Goal: Task Accomplishment & Management: Manage account settings

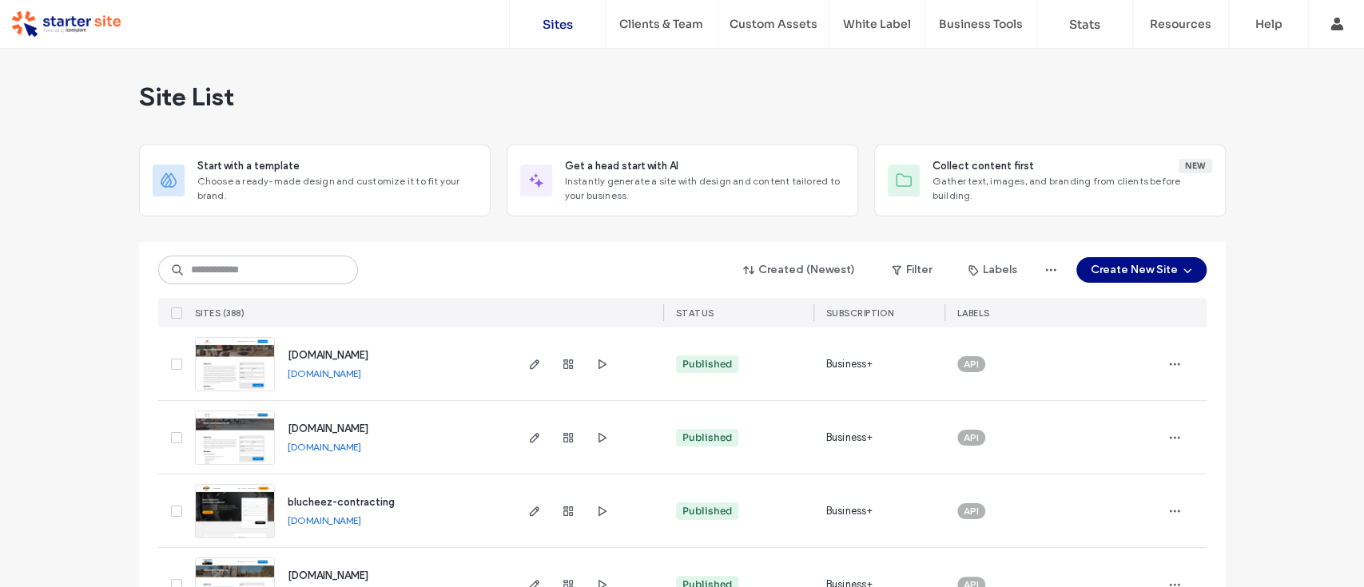
click at [340, 444] on link "chiefsconcreters.com.au" at bounding box center [325, 447] width 74 height 12
click at [234, 454] on img at bounding box center [235, 466] width 78 height 109
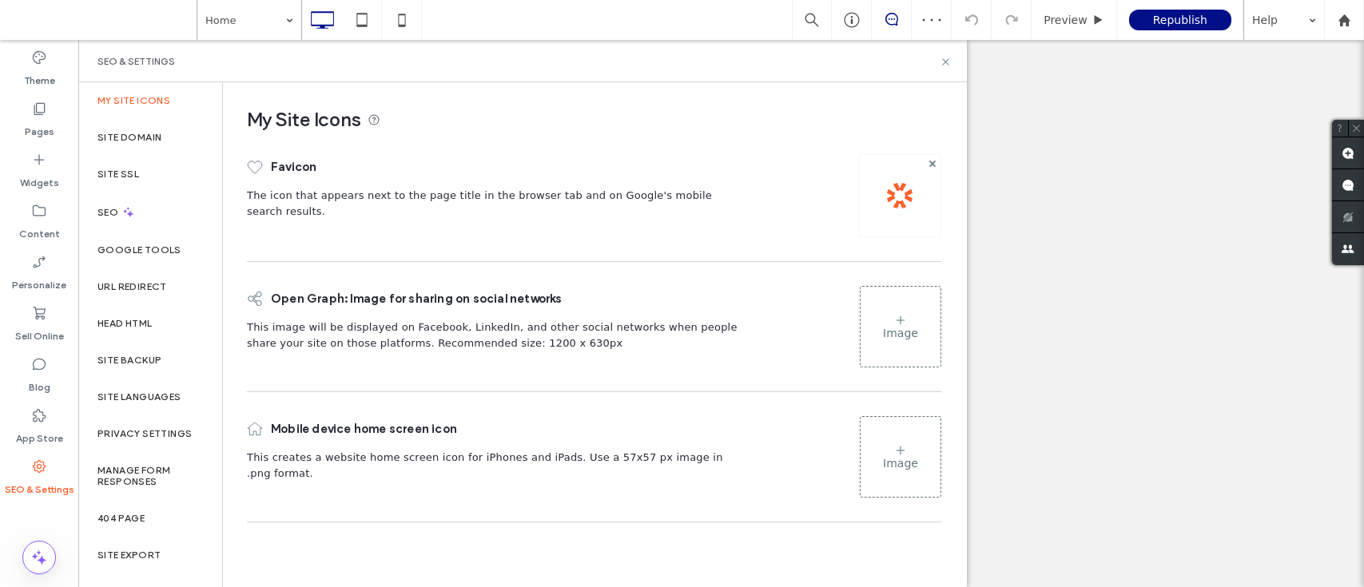
click at [163, 130] on div "Site Domain" at bounding box center [150, 137] width 144 height 37
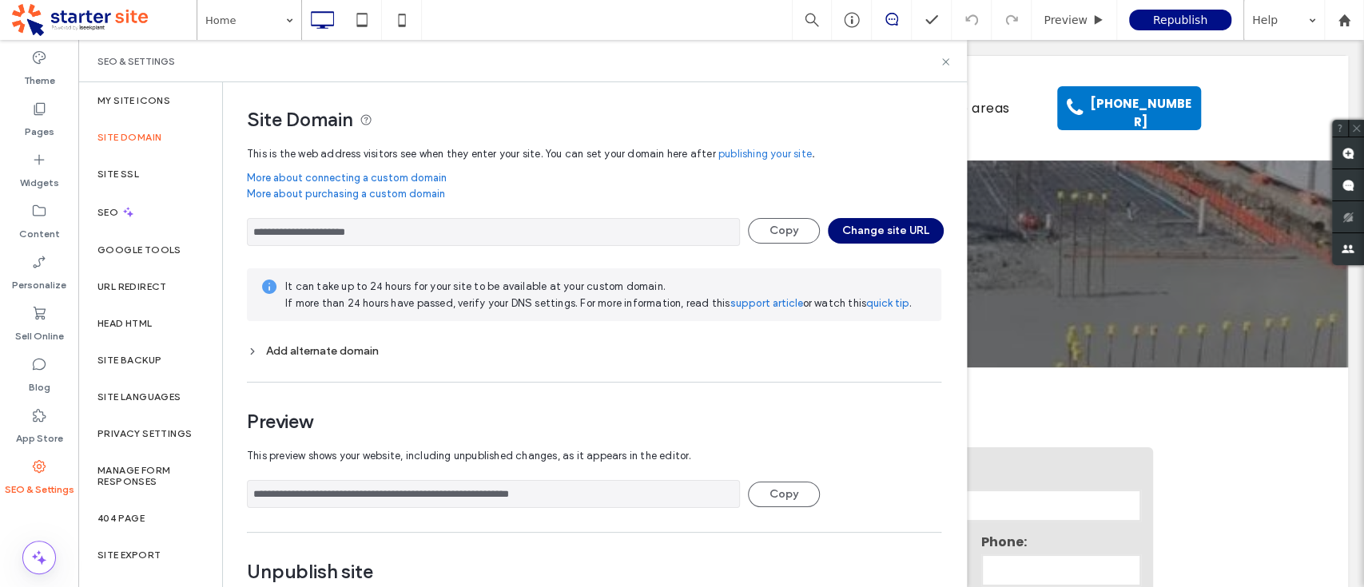
click at [869, 229] on button "Change site URL" at bounding box center [886, 231] width 116 height 26
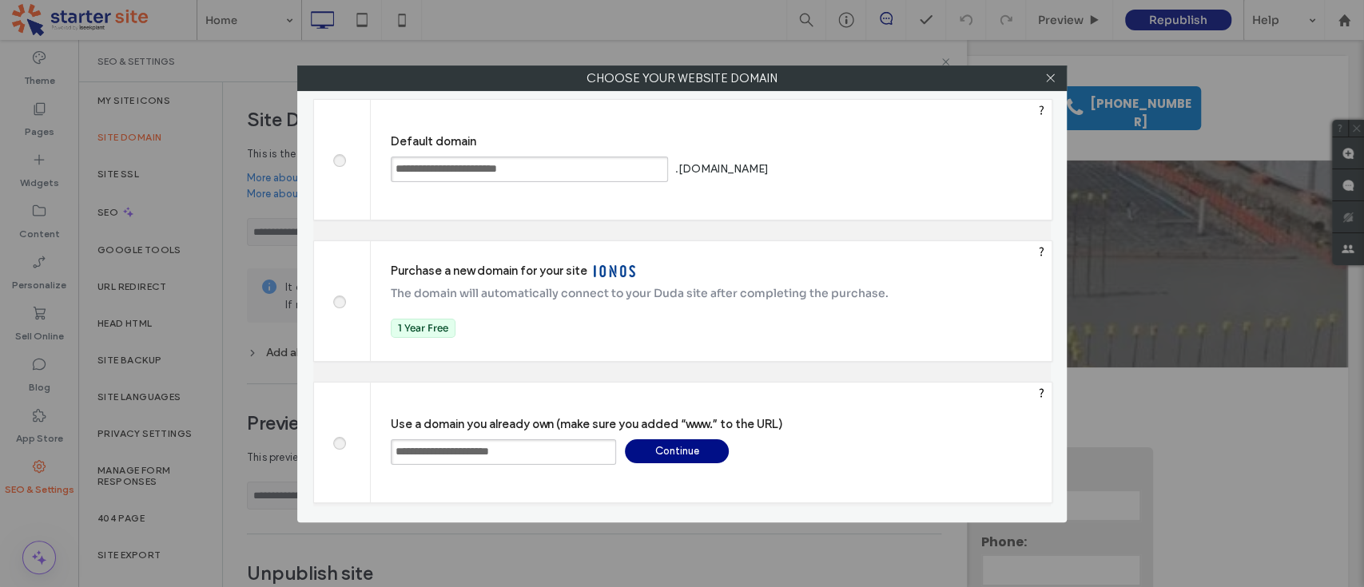
click at [396, 451] on input "**********" at bounding box center [503, 453] width 225 height 26
type input "**********"
click at [689, 456] on div "Continue" at bounding box center [677, 452] width 104 height 24
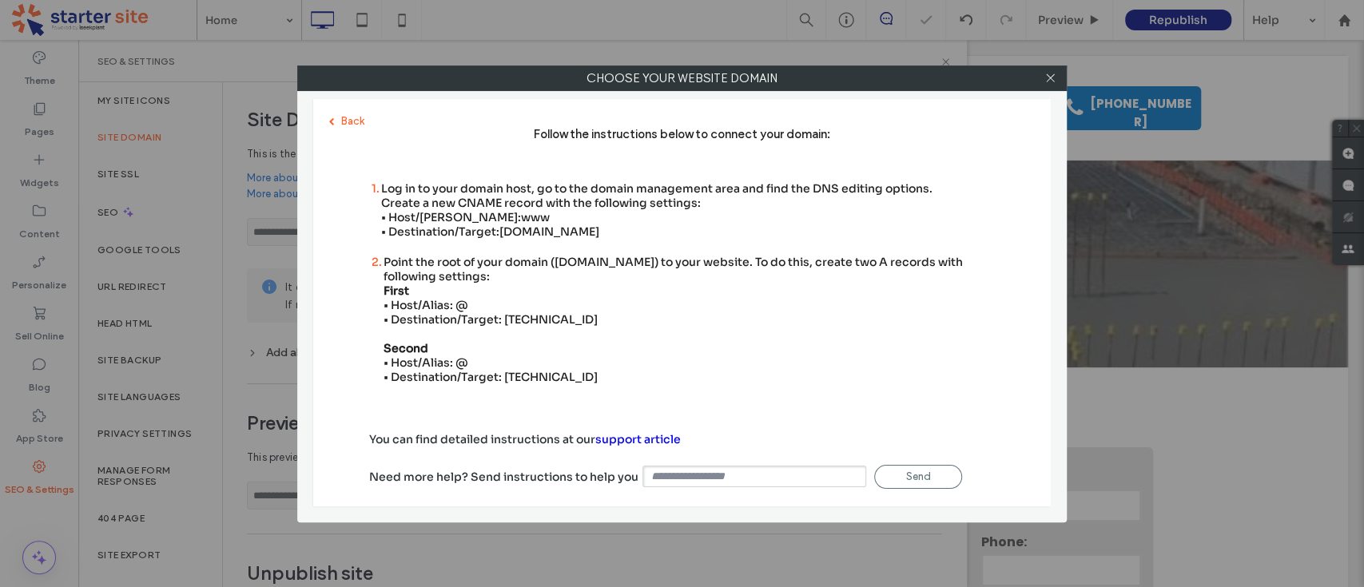
type input "**********"
click at [519, 324] on div "Point the root of your domain ([DOMAIN_NAME]) to your website. To do this, crea…" at bounding box center [689, 319] width 611 height 129
copy div "[TECHNICAL_ID]"
click at [516, 374] on div "Point the root of your domain ([DOMAIN_NAME]) to your website. To do this, crea…" at bounding box center [689, 319] width 611 height 129
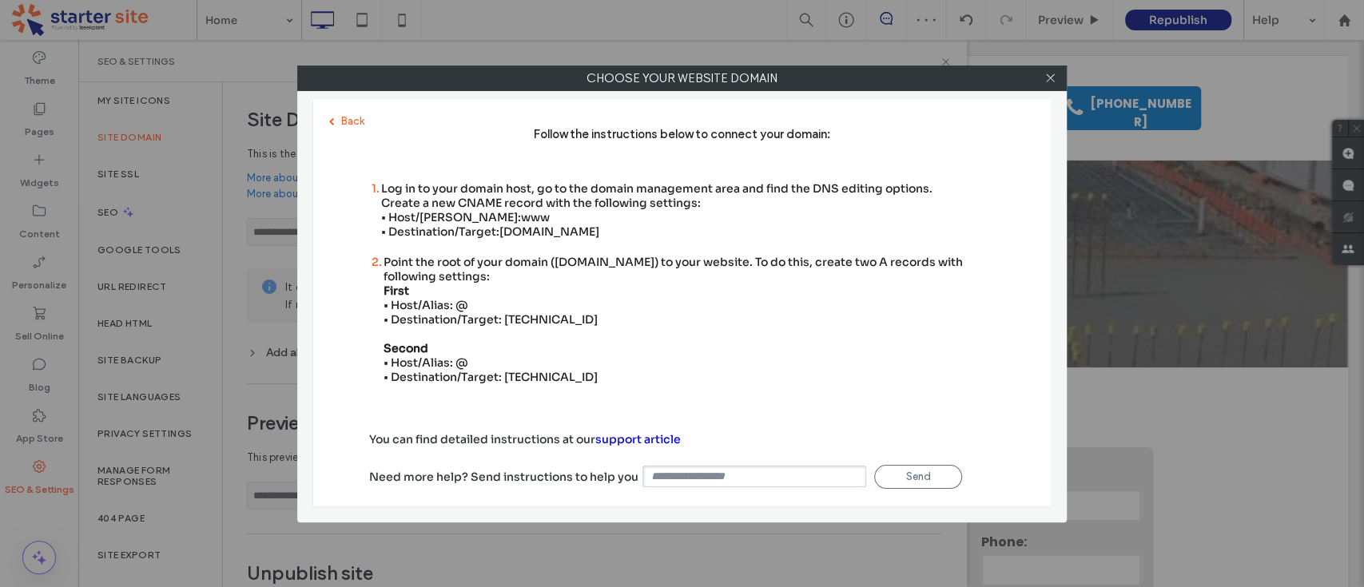
click at [516, 374] on div "Point the root of your domain ([DOMAIN_NAME]) to your website. To do this, crea…" at bounding box center [689, 319] width 611 height 129
copy div "[TECHNICAL_ID]"
click at [476, 332] on div "Point the root of your domain ([DOMAIN_NAME]) to your website. To do this, crea…" at bounding box center [689, 319] width 611 height 129
drag, startPoint x: 502, startPoint y: 233, endPoint x: 520, endPoint y: 229, distance: 18.8
click at [520, 229] on span "[DOMAIN_NAME]" at bounding box center [549, 232] width 100 height 14
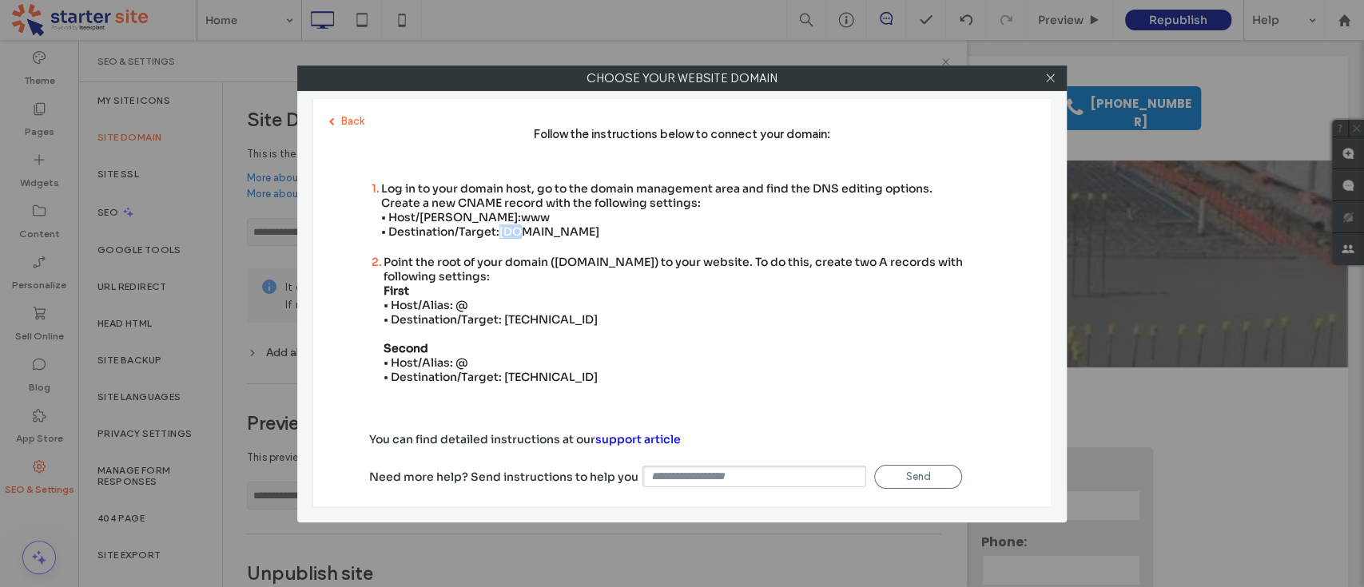
copy span "[DOMAIN_NAME]"
click at [1046, 75] on icon at bounding box center [1051, 78] width 12 height 12
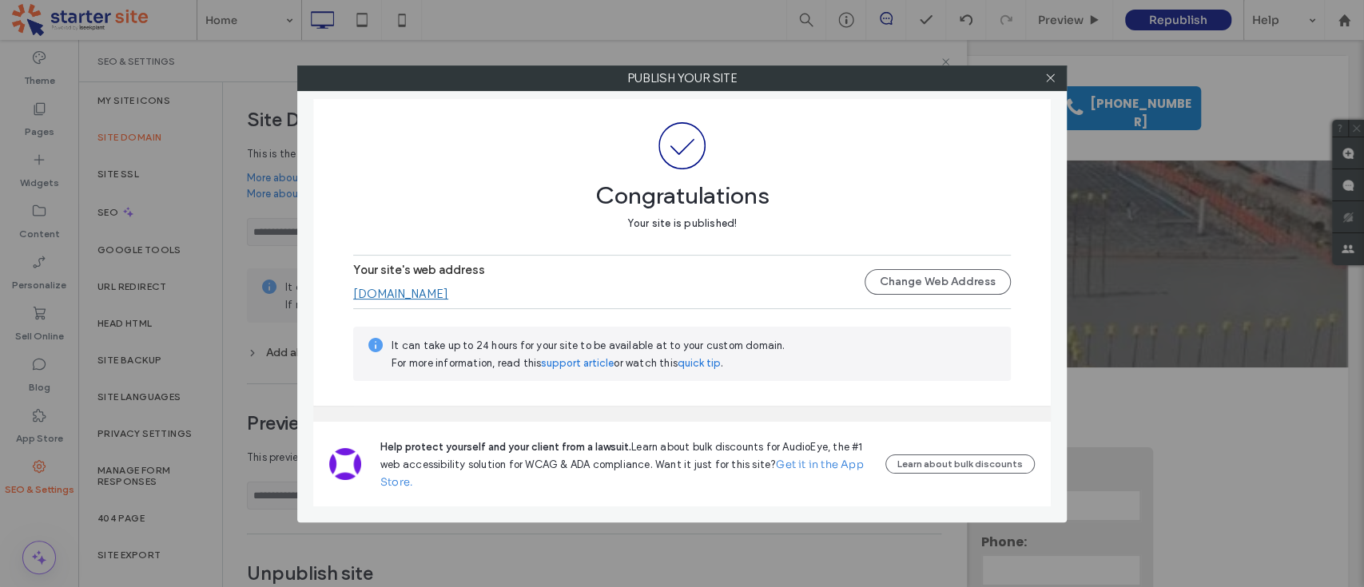
click at [448, 297] on link "[DOMAIN_NAME]" at bounding box center [400, 294] width 95 height 14
click at [1051, 77] on use at bounding box center [1050, 78] width 8 height 8
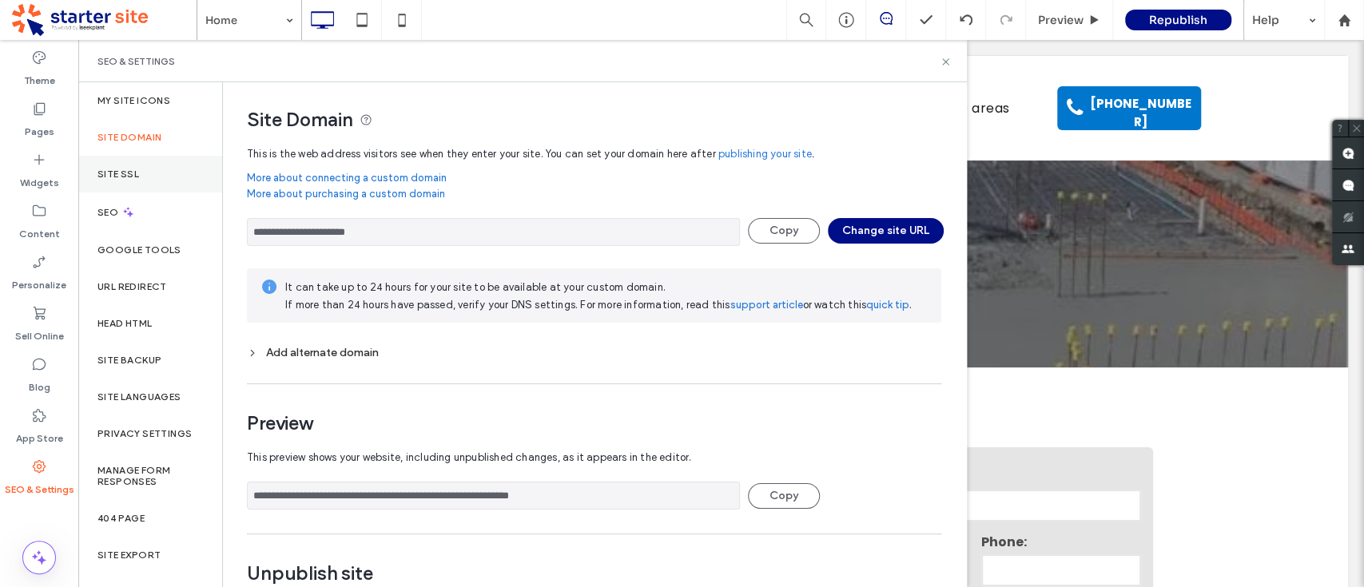
click at [180, 176] on div "Site SSL" at bounding box center [150, 174] width 144 height 37
